Goal: Task Accomplishment & Management: Manage account settings

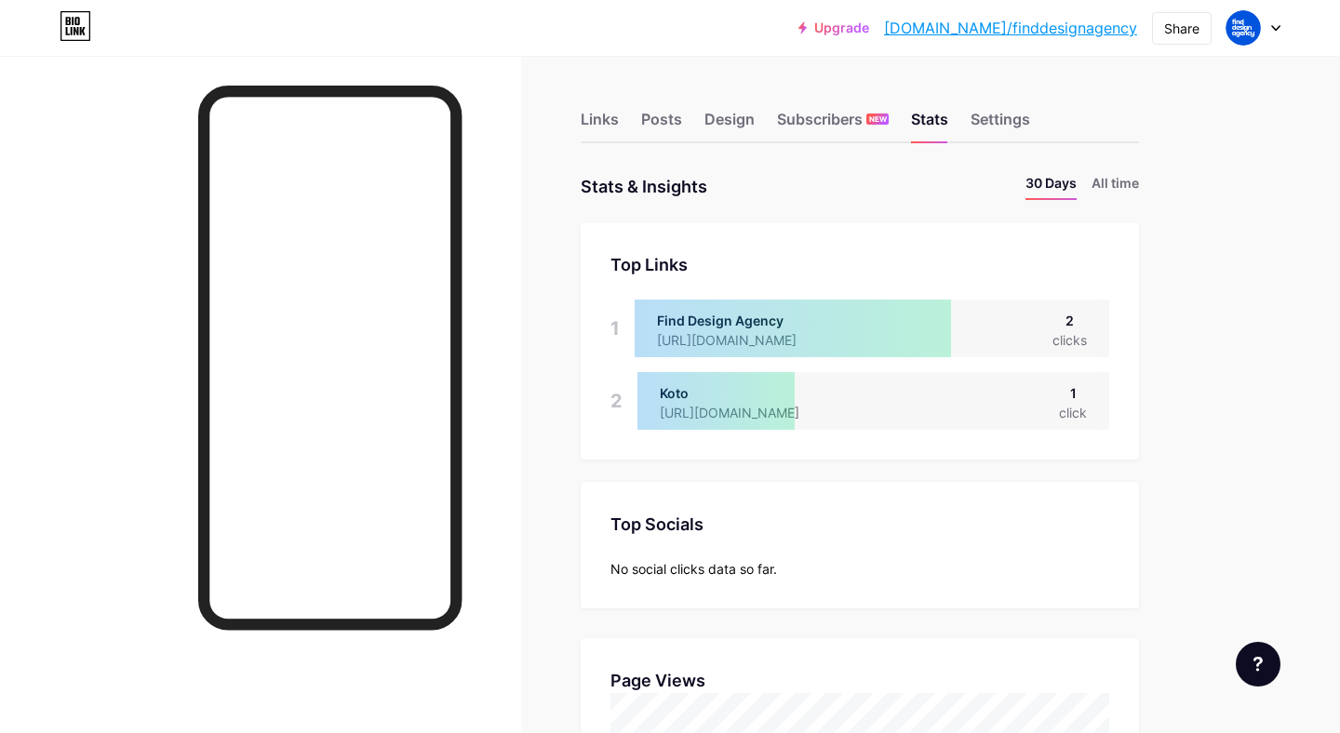
scroll to position [733, 1340]
click at [630, 132] on div "Links Posts Design Subscribers NEW Stats Settings" at bounding box center [859, 110] width 558 height 65
click at [594, 118] on div "Links" at bounding box center [599, 124] width 38 height 33
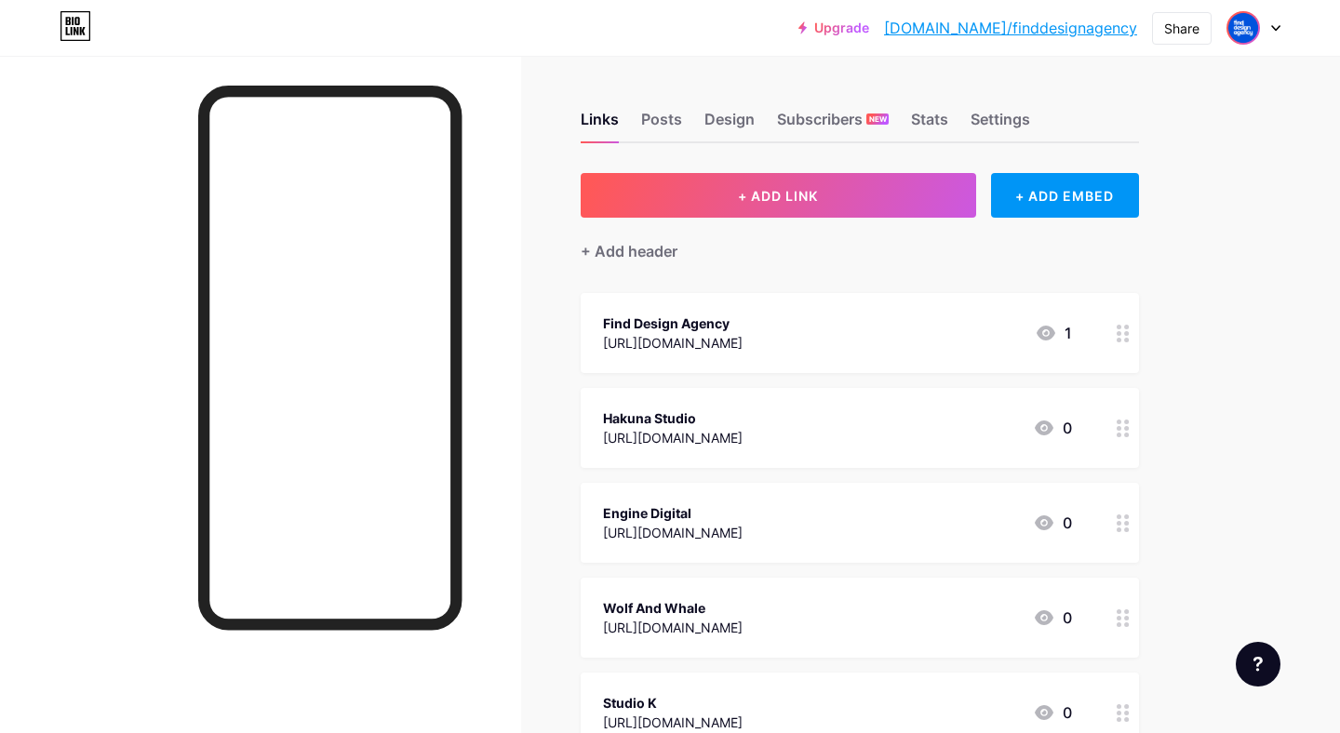
click at [1241, 26] on img at bounding box center [1243, 28] width 30 height 30
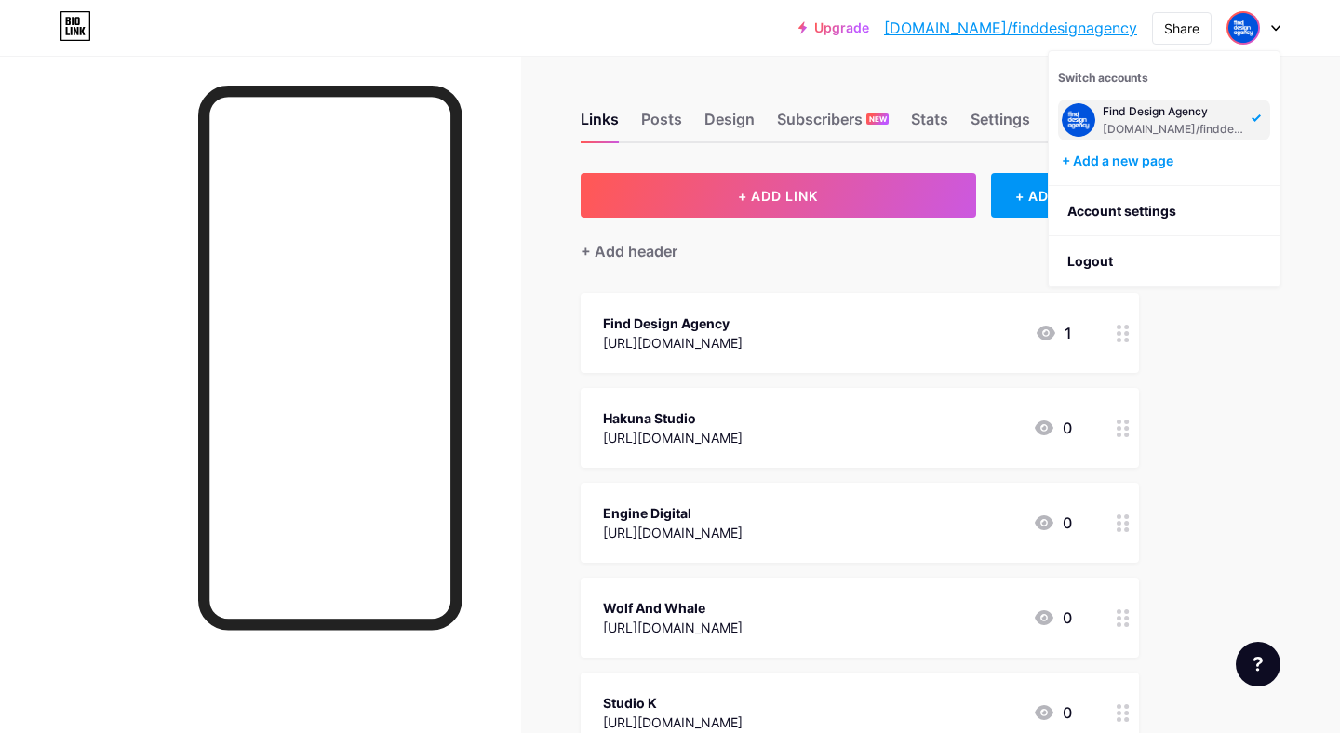
click at [1222, 127] on div "[DOMAIN_NAME]/finddesignagency" at bounding box center [1173, 129] width 143 height 15
